Goal: Task Accomplishment & Management: Use online tool/utility

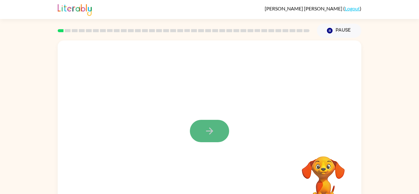
drag, startPoint x: 197, startPoint y: 136, endPoint x: 225, endPoint y: 133, distance: 28.1
click at [225, 133] on button "button" at bounding box center [209, 131] width 39 height 22
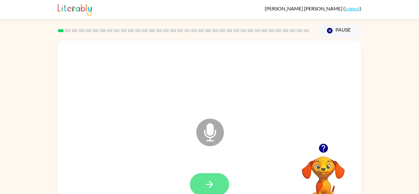
click at [216, 186] on button "button" at bounding box center [209, 184] width 39 height 22
click at [207, 187] on icon "button" at bounding box center [209, 184] width 11 height 11
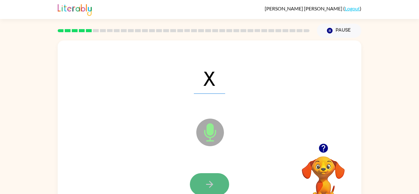
click at [207, 187] on icon "button" at bounding box center [209, 184] width 11 height 11
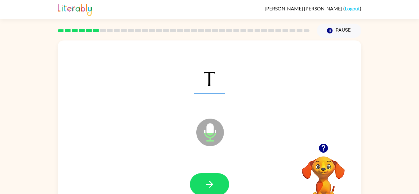
click at [207, 187] on icon "button" at bounding box center [209, 184] width 11 height 11
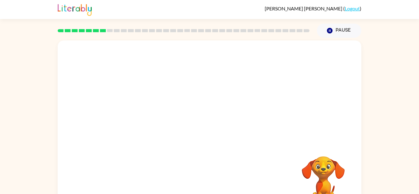
click at [272, 177] on div "Your browser must support playing .mp4 files to use Literably. Please try using…" at bounding box center [209, 127] width 303 height 175
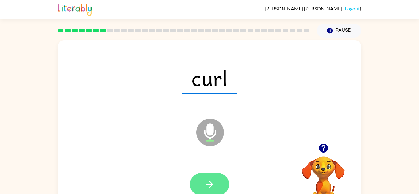
click at [221, 181] on button "button" at bounding box center [209, 184] width 39 height 22
click at [220, 182] on button "button" at bounding box center [209, 184] width 39 height 22
click at [221, 178] on button "button" at bounding box center [209, 184] width 39 height 22
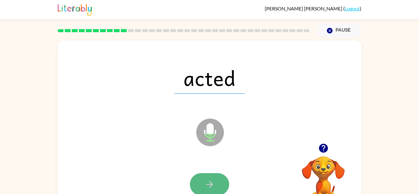
click at [202, 182] on button "button" at bounding box center [209, 184] width 39 height 22
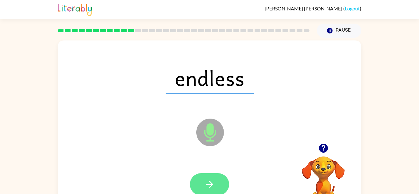
click at [202, 177] on button "button" at bounding box center [209, 184] width 39 height 22
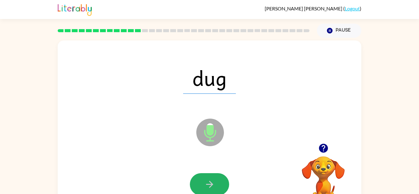
click at [204, 183] on icon "button" at bounding box center [209, 184] width 11 height 11
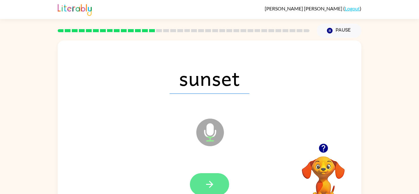
click at [212, 180] on icon "button" at bounding box center [209, 184] width 11 height 11
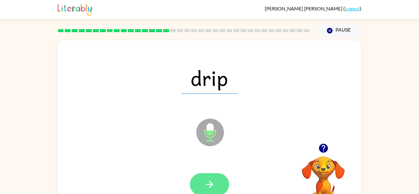
click at [215, 188] on button "button" at bounding box center [209, 184] width 39 height 22
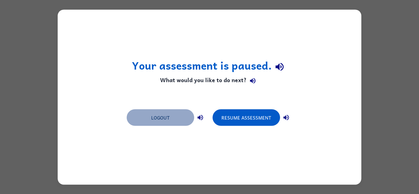
click at [162, 114] on button "Logout" at bounding box center [160, 117] width 67 height 17
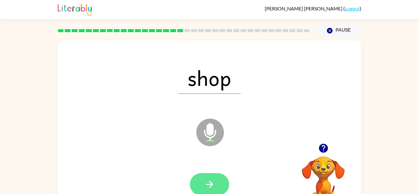
click at [210, 185] on icon "button" at bounding box center [209, 184] width 11 height 11
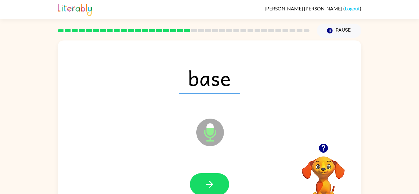
click at [219, 180] on button "button" at bounding box center [209, 184] width 39 height 22
click at [219, 181] on div at bounding box center [209, 184] width 39 height 22
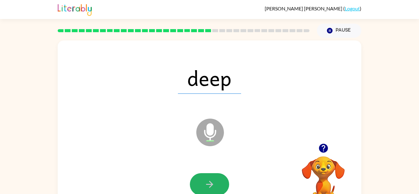
click at [219, 181] on button "button" at bounding box center [209, 184] width 39 height 22
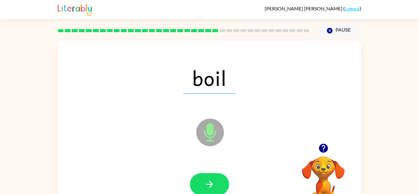
click at [219, 181] on button "button" at bounding box center [209, 184] width 39 height 22
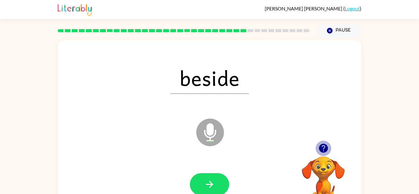
click at [320, 146] on icon "button" at bounding box center [322, 148] width 9 height 9
click at [324, 149] on icon "button" at bounding box center [322, 148] width 9 height 9
click at [253, 167] on div at bounding box center [209, 184] width 291 height 50
click at [209, 180] on icon "button" at bounding box center [209, 184] width 11 height 11
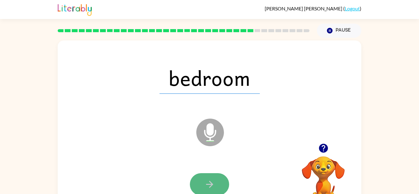
click at [211, 174] on button "button" at bounding box center [209, 184] width 39 height 22
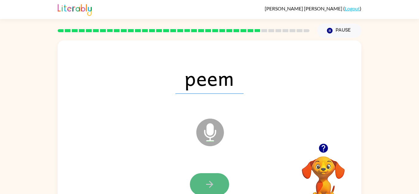
click at [210, 178] on button "button" at bounding box center [209, 184] width 39 height 22
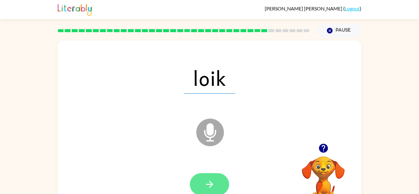
click at [213, 180] on icon "button" at bounding box center [209, 184] width 11 height 11
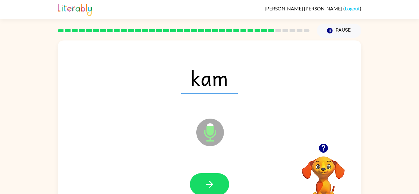
click at [213, 180] on icon "button" at bounding box center [209, 184] width 11 height 11
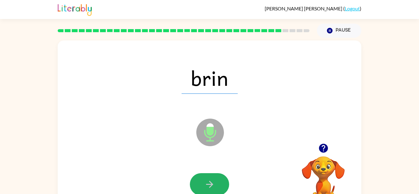
click at [213, 180] on icon "button" at bounding box center [209, 184] width 11 height 11
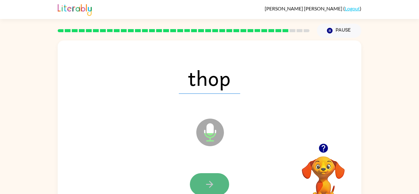
click at [214, 182] on icon "button" at bounding box center [209, 184] width 11 height 11
click at [215, 183] on button "button" at bounding box center [209, 184] width 39 height 22
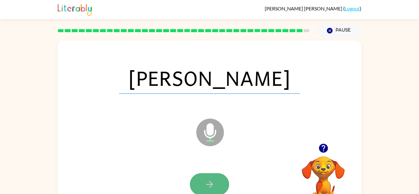
click at [207, 183] on icon "button" at bounding box center [209, 184] width 11 height 11
